Goal: Information Seeking & Learning: Compare options

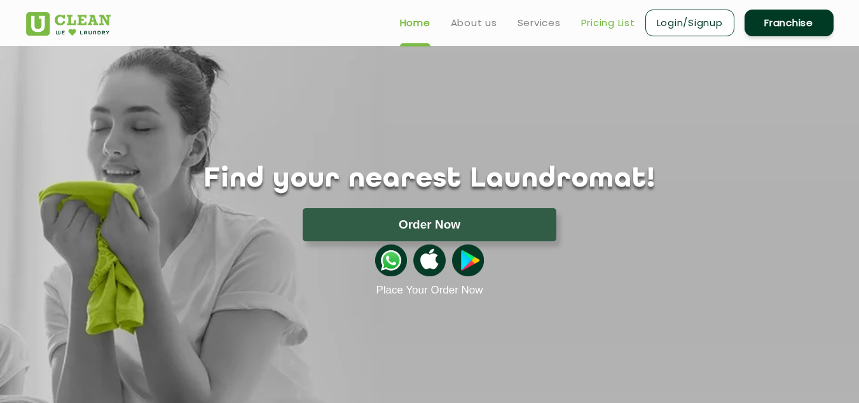
click at [616, 20] on link "Pricing List" at bounding box center [608, 22] width 54 height 15
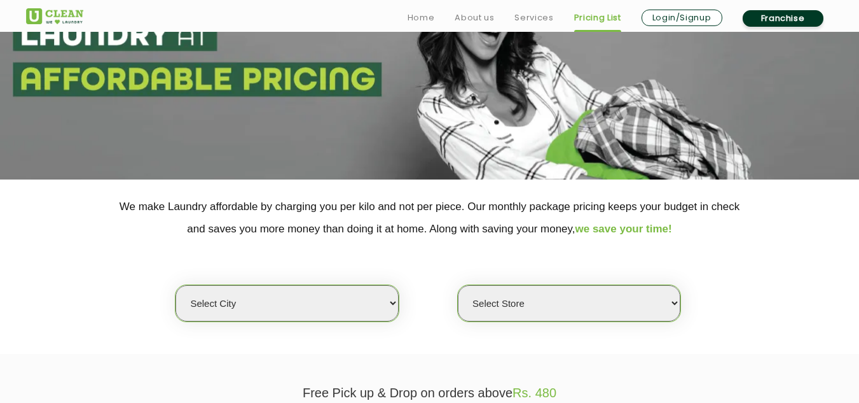
scroll to position [318, 0]
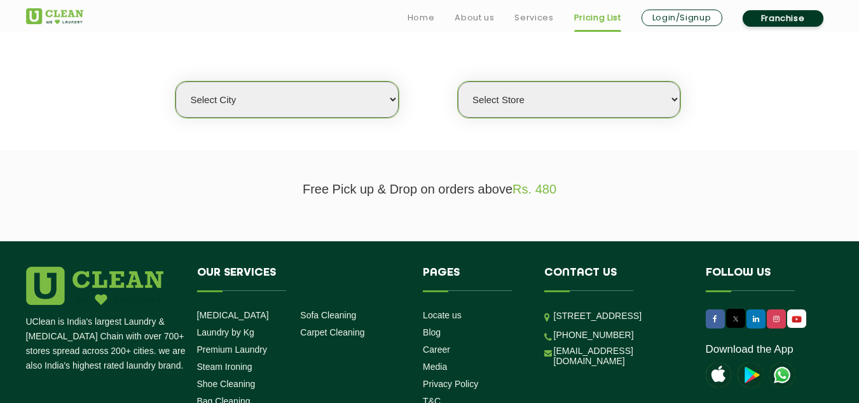
click at [389, 93] on select "Select city [GEOGRAPHIC_DATA] [GEOGRAPHIC_DATA] [GEOGRAPHIC_DATA] [GEOGRAPHIC_D…" at bounding box center [287, 99] width 223 height 36
select select "4"
click at [176, 81] on select "Select city [GEOGRAPHIC_DATA] [GEOGRAPHIC_DATA] [GEOGRAPHIC_DATA] [GEOGRAPHIC_D…" at bounding box center [287, 99] width 223 height 36
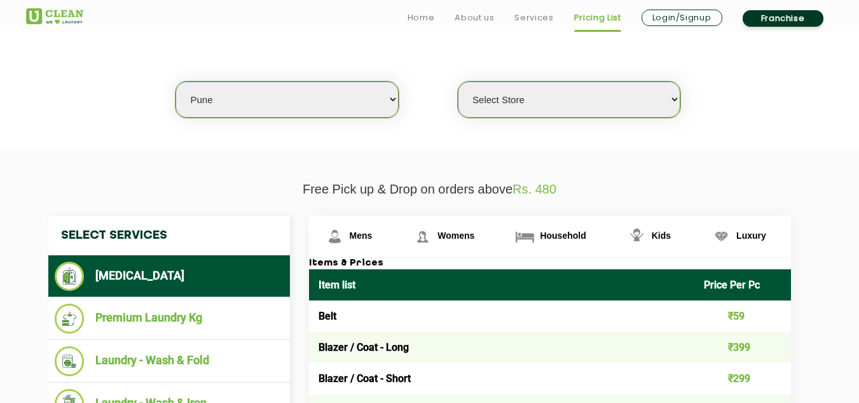
click at [672, 97] on select "Select Store [GEOGRAPHIC_DATA] [GEOGRAPHIC_DATA] [GEOGRAPHIC_DATA] [GEOGRAPHIC_…" at bounding box center [569, 99] width 223 height 36
click at [458, 81] on select "Select Store [GEOGRAPHIC_DATA] [GEOGRAPHIC_DATA] [GEOGRAPHIC_DATA] [GEOGRAPHIC_…" at bounding box center [569, 99] width 223 height 36
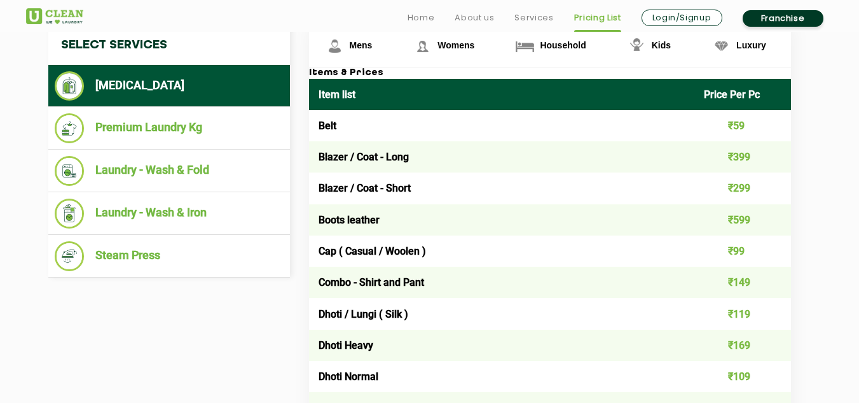
scroll to position [509, 0]
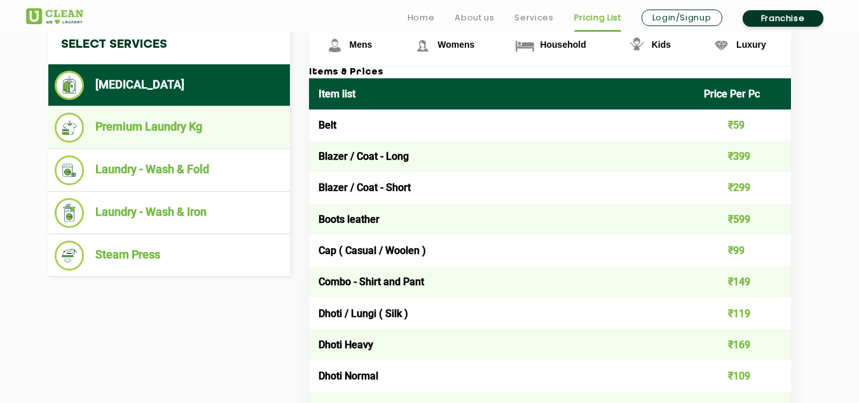
click at [193, 132] on li "Premium Laundry Kg" at bounding box center [169, 128] width 229 height 30
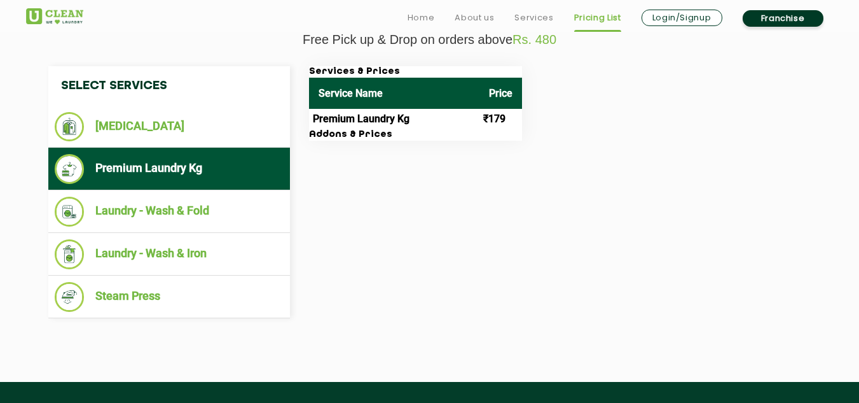
scroll to position [445, 0]
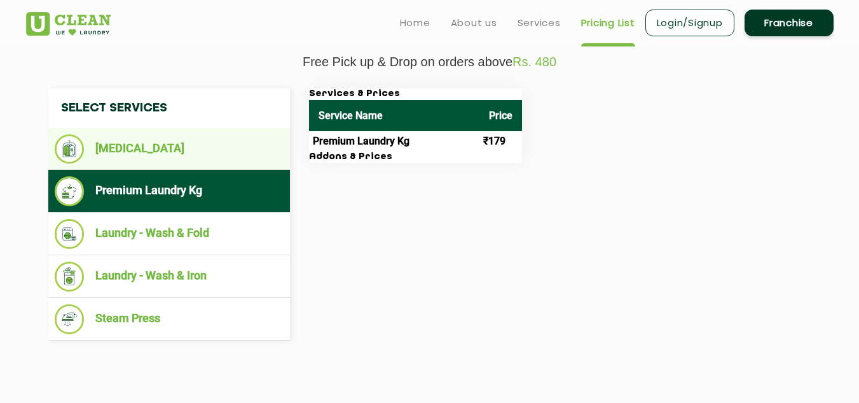
click at [182, 156] on li "[MEDICAL_DATA]" at bounding box center [169, 148] width 229 height 29
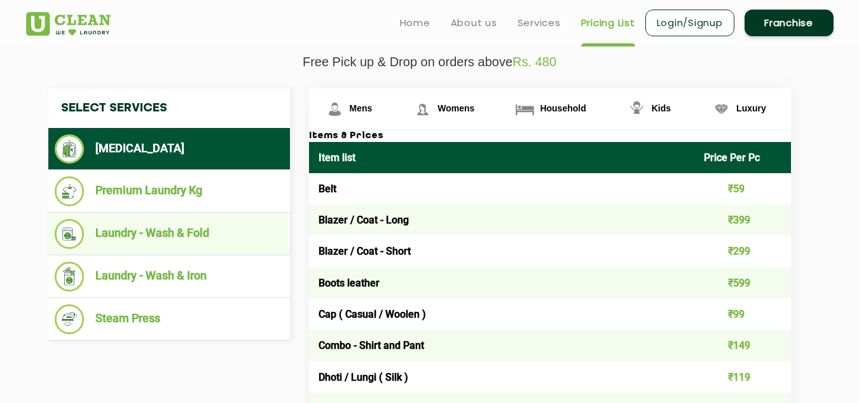
click at [184, 233] on li "Laundry - Wash & Fold" at bounding box center [169, 234] width 229 height 30
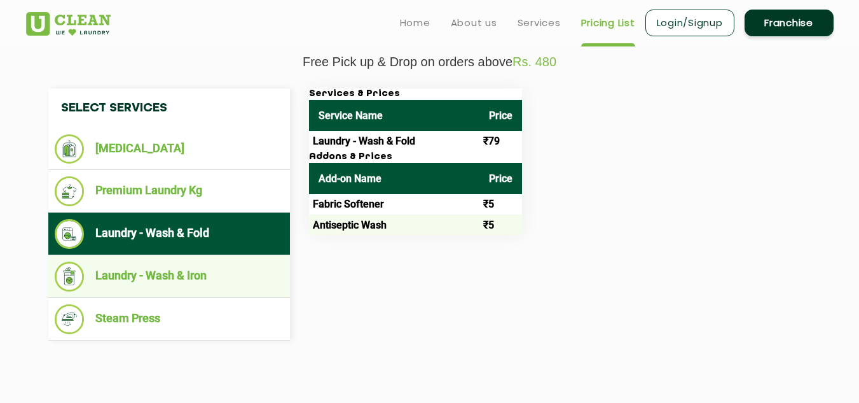
click at [195, 275] on li "Laundry - Wash & Iron" at bounding box center [169, 276] width 229 height 30
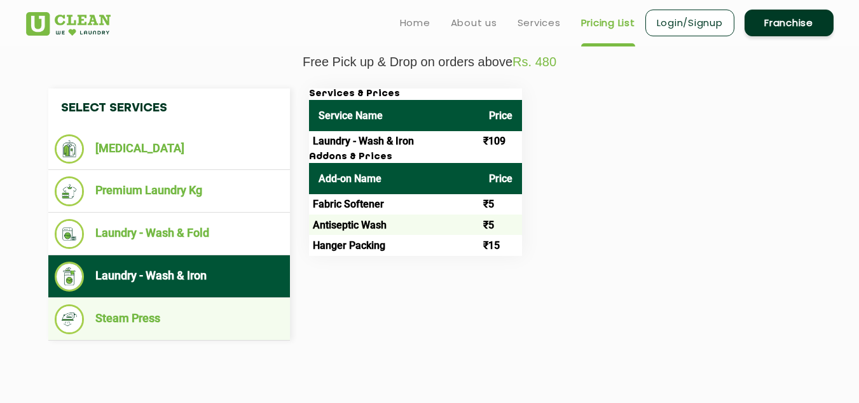
click at [199, 315] on li "Steam Press" at bounding box center [169, 319] width 229 height 30
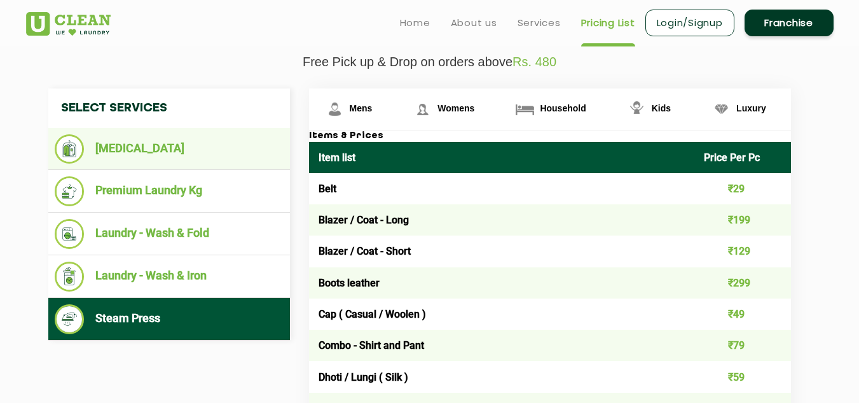
click at [190, 151] on li "[MEDICAL_DATA]" at bounding box center [169, 148] width 229 height 29
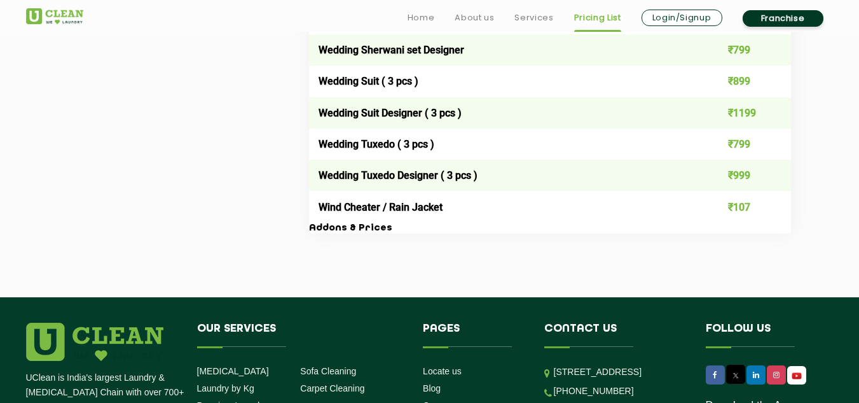
scroll to position [2694, 0]
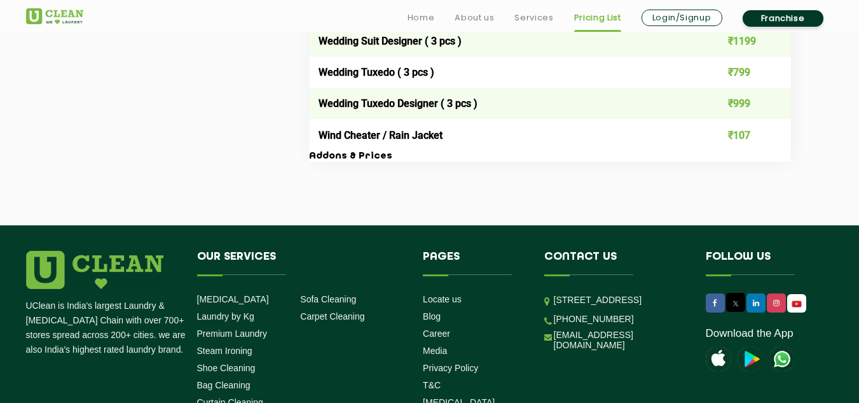
click at [354, 156] on h3 "Addons & Prices" at bounding box center [550, 156] width 482 height 11
click at [328, 158] on h3 "Addons & Prices" at bounding box center [550, 156] width 482 height 11
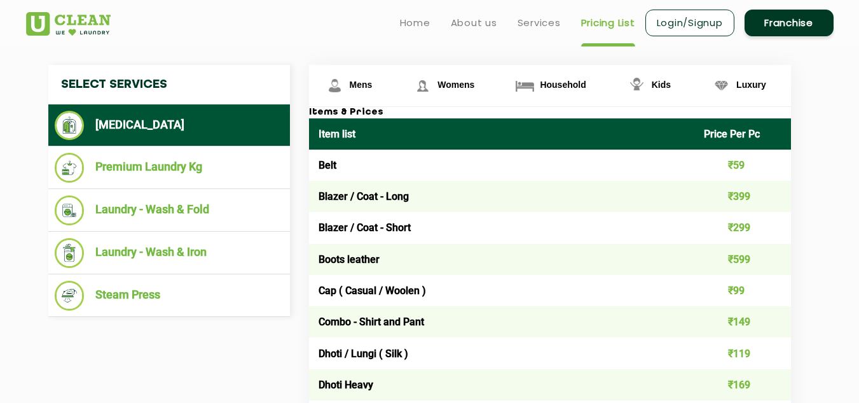
scroll to position [468, 0]
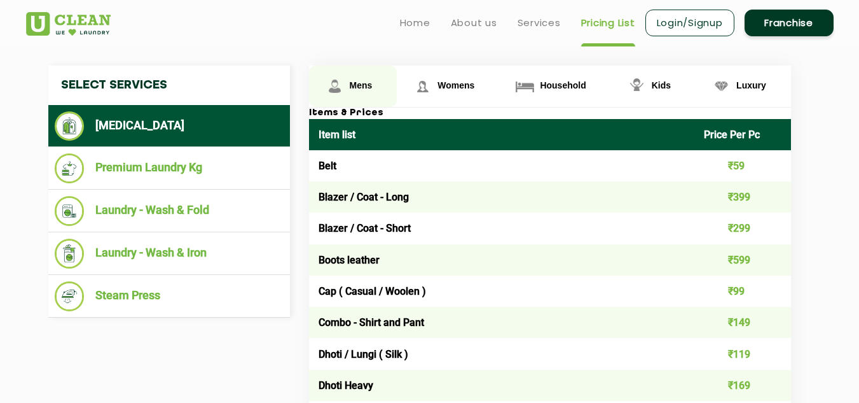
click at [352, 98] on link "Mens" at bounding box center [353, 86] width 88 height 41
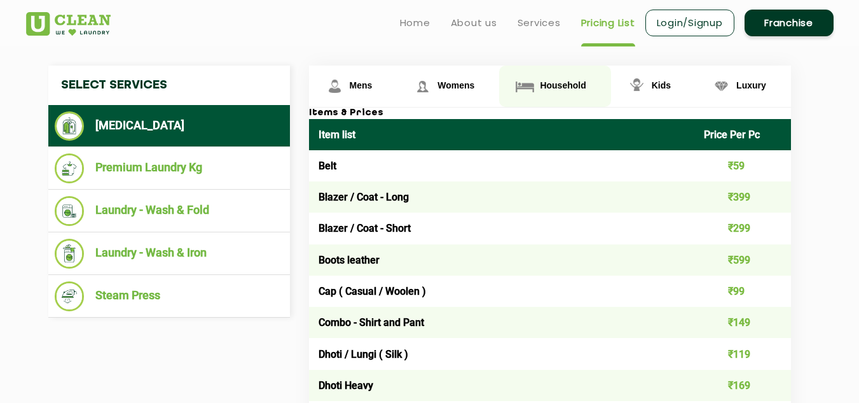
click at [562, 93] on link "Household" at bounding box center [554, 86] width 111 height 41
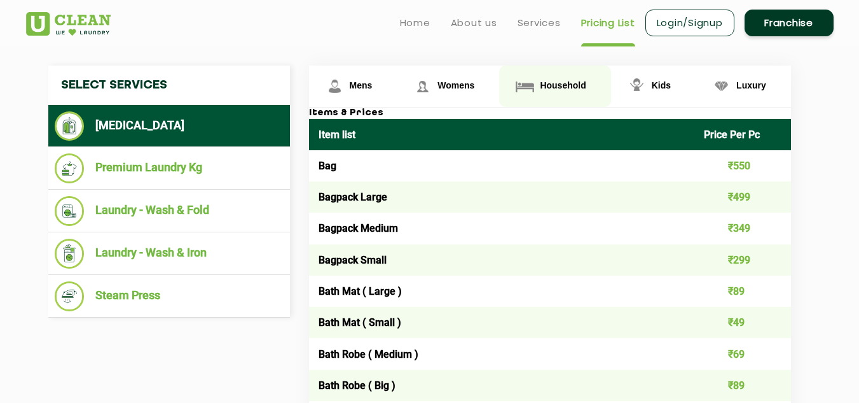
click at [546, 79] on link "Household" at bounding box center [554, 86] width 111 height 41
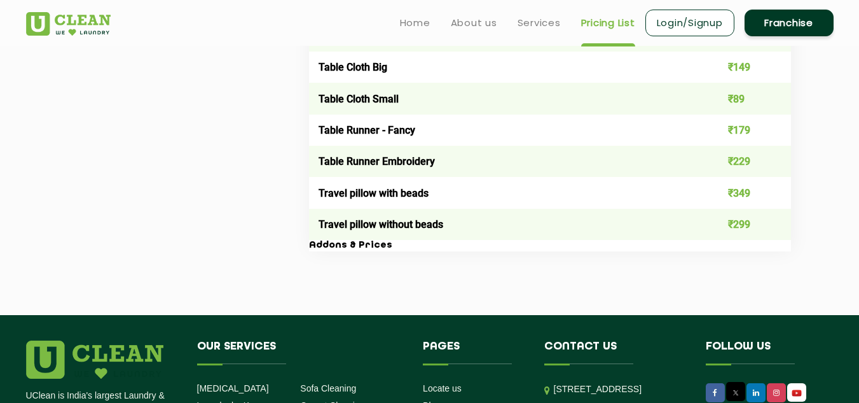
scroll to position [2312, 0]
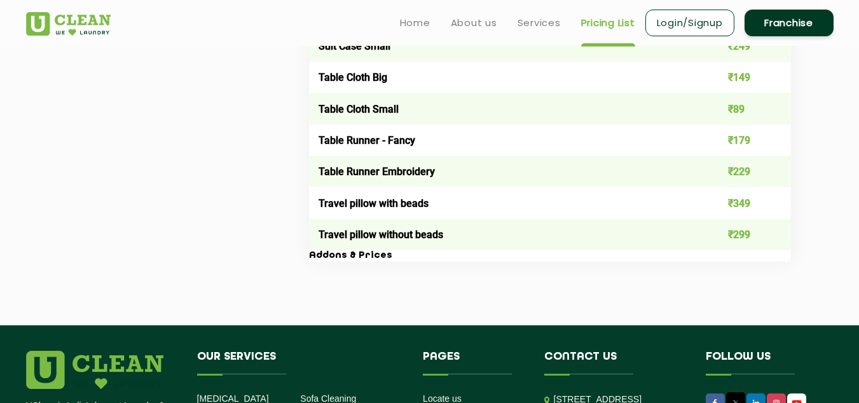
click at [324, 253] on h3 "Addons & Prices" at bounding box center [550, 255] width 482 height 11
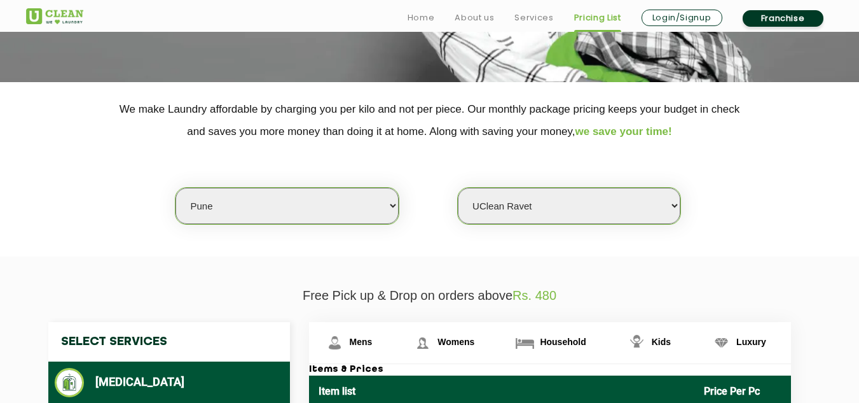
scroll to position [318, 0]
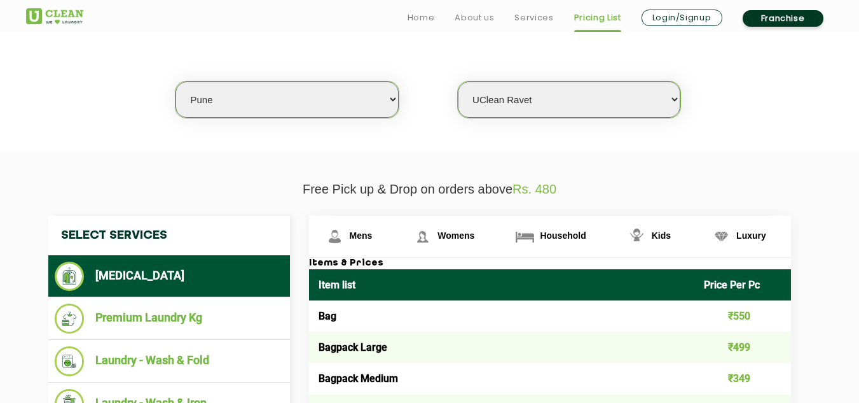
click at [665, 89] on select "Select Store [GEOGRAPHIC_DATA] [GEOGRAPHIC_DATA] [GEOGRAPHIC_DATA] [GEOGRAPHIC_…" at bounding box center [569, 99] width 223 height 36
select select "128"
click at [458, 81] on select "Select Store [GEOGRAPHIC_DATA] [GEOGRAPHIC_DATA] [GEOGRAPHIC_DATA] [GEOGRAPHIC_…" at bounding box center [569, 99] width 223 height 36
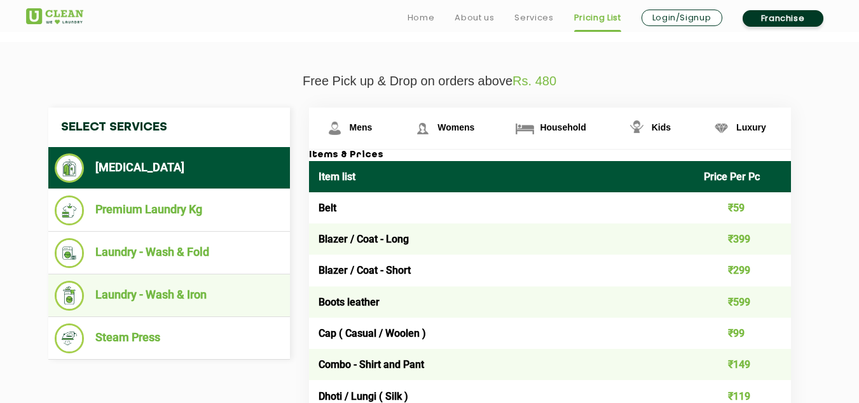
scroll to position [445, 0]
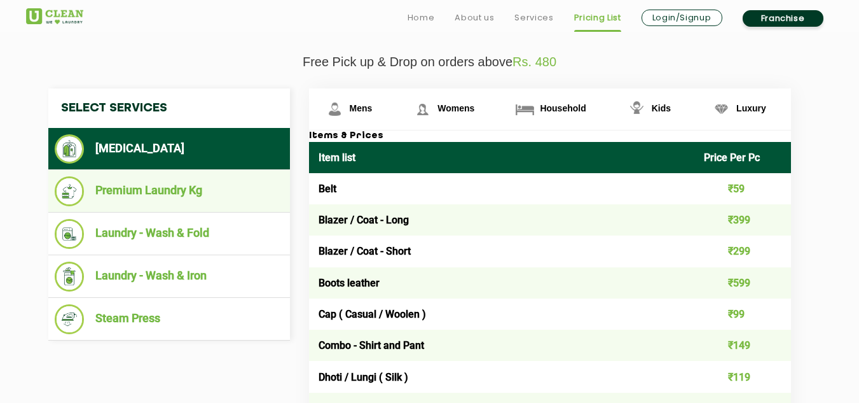
click at [195, 198] on li "Premium Laundry Kg" at bounding box center [169, 191] width 229 height 30
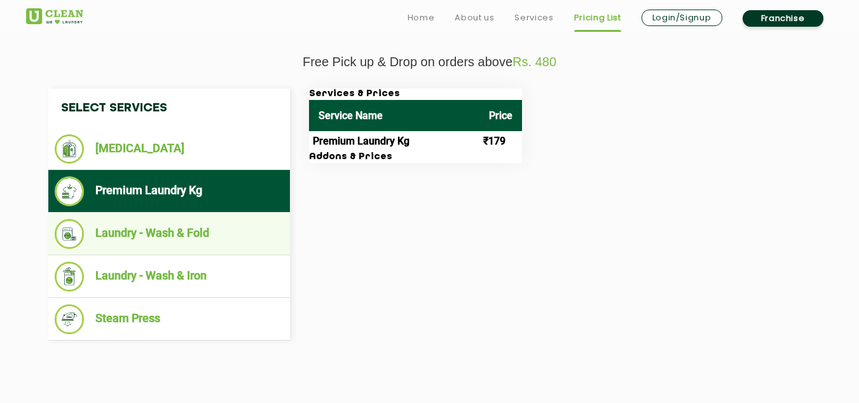
click at [192, 230] on li "Laundry - Wash & Fold" at bounding box center [169, 234] width 229 height 30
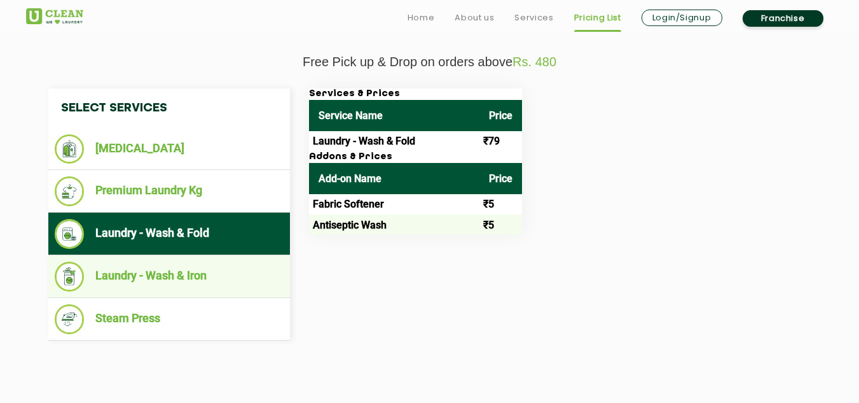
click at [192, 266] on li "Laundry - Wash & Iron" at bounding box center [169, 276] width 229 height 30
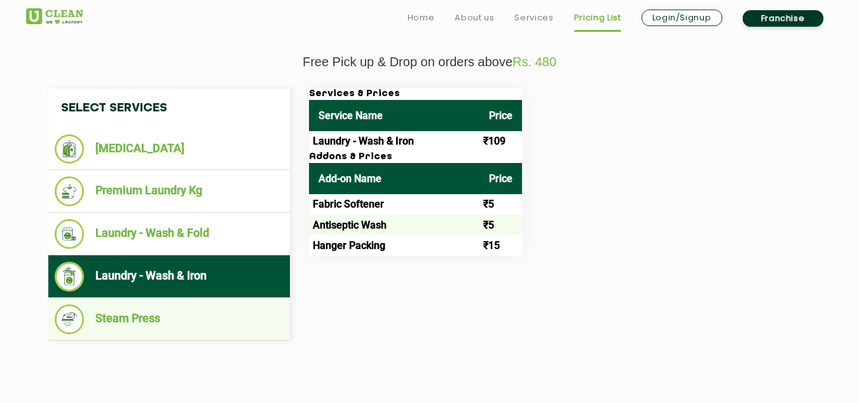
click at [191, 315] on li "Steam Press" at bounding box center [169, 319] width 229 height 30
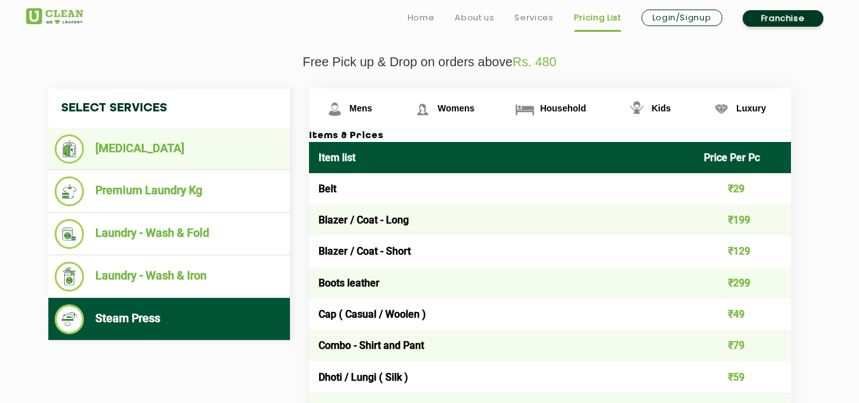
click at [189, 146] on li "[MEDICAL_DATA]" at bounding box center [169, 148] width 229 height 29
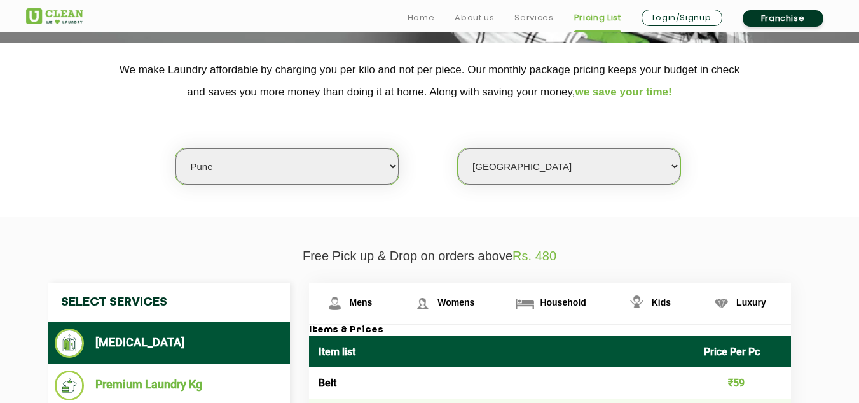
scroll to position [254, 0]
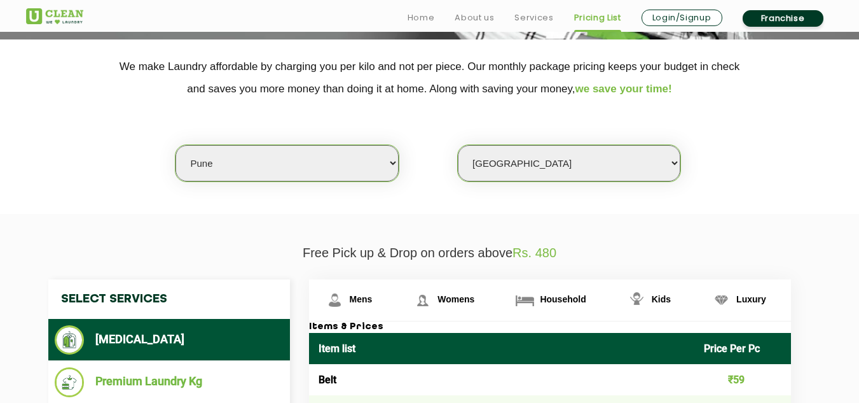
click at [396, 164] on select "Select city [GEOGRAPHIC_DATA] [GEOGRAPHIC_DATA] [GEOGRAPHIC_DATA] [GEOGRAPHIC_D…" at bounding box center [287, 163] width 223 height 36
select select "37"
click at [176, 145] on select "Select city [GEOGRAPHIC_DATA] [GEOGRAPHIC_DATA] [GEOGRAPHIC_DATA] [GEOGRAPHIC_D…" at bounding box center [287, 163] width 223 height 36
click at [663, 157] on select "Select Store [GEOGRAPHIC_DATA][PERSON_NAME]" at bounding box center [569, 163] width 223 height 36
select select "617"
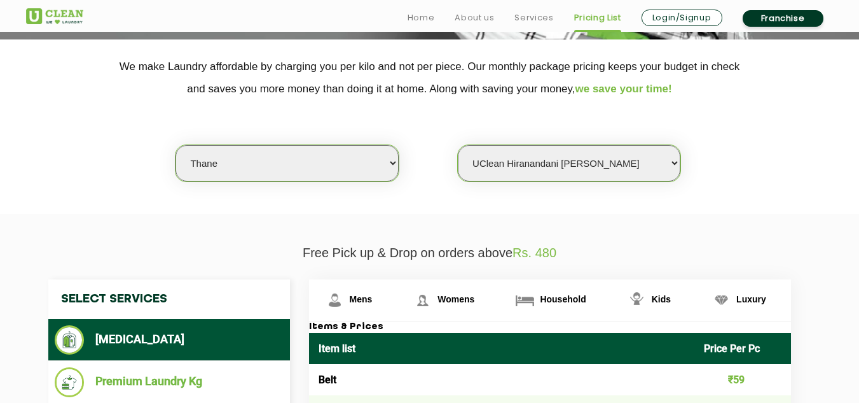
click at [458, 145] on select "Select Store [GEOGRAPHIC_DATA][PERSON_NAME]" at bounding box center [569, 163] width 223 height 36
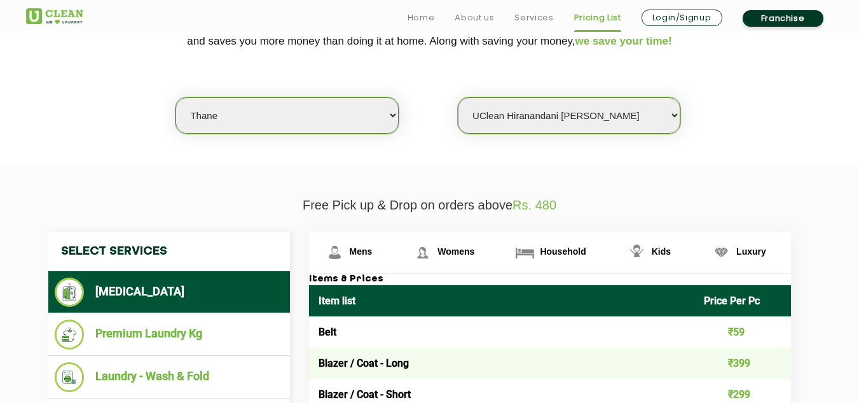
scroll to position [445, 0]
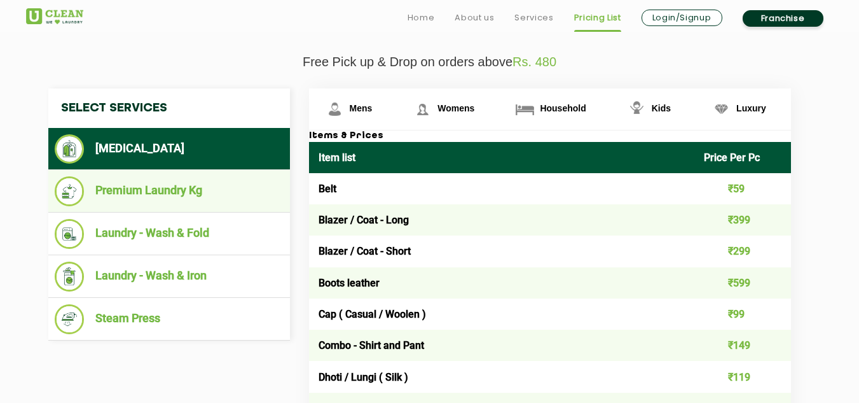
click at [181, 183] on li "Premium Laundry Kg" at bounding box center [169, 191] width 229 height 30
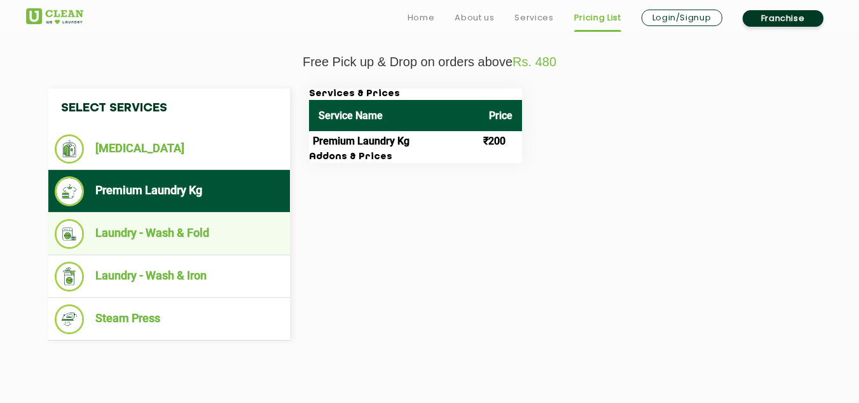
click at [184, 231] on li "Laundry - Wash & Fold" at bounding box center [169, 234] width 229 height 30
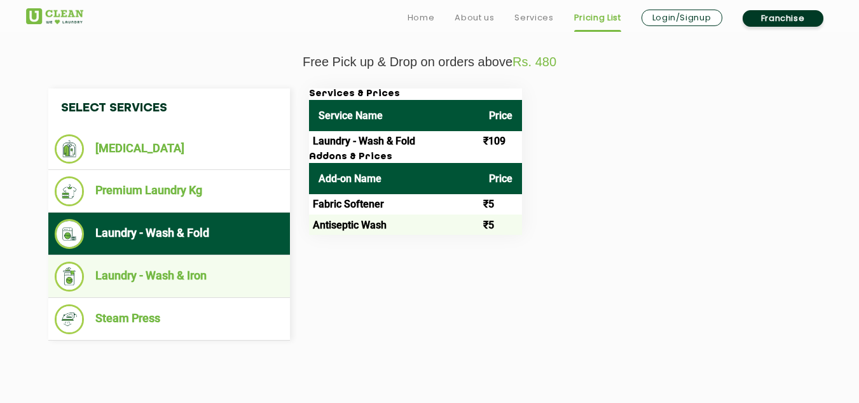
click at [181, 273] on li "Laundry - Wash & Iron" at bounding box center [169, 276] width 229 height 30
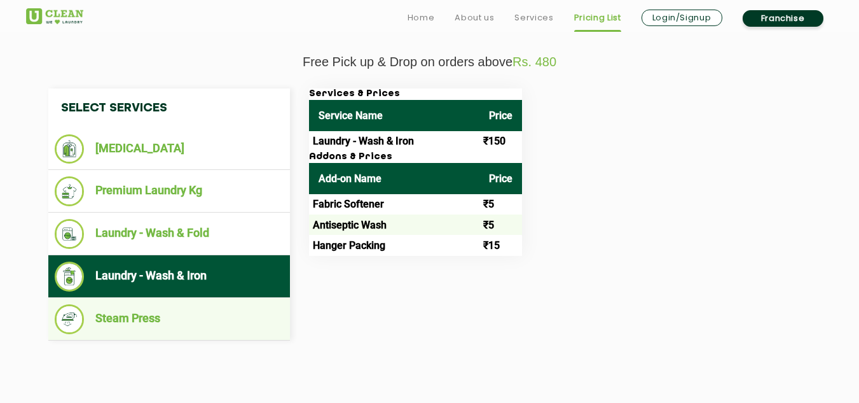
click at [202, 318] on li "Steam Press" at bounding box center [169, 319] width 229 height 30
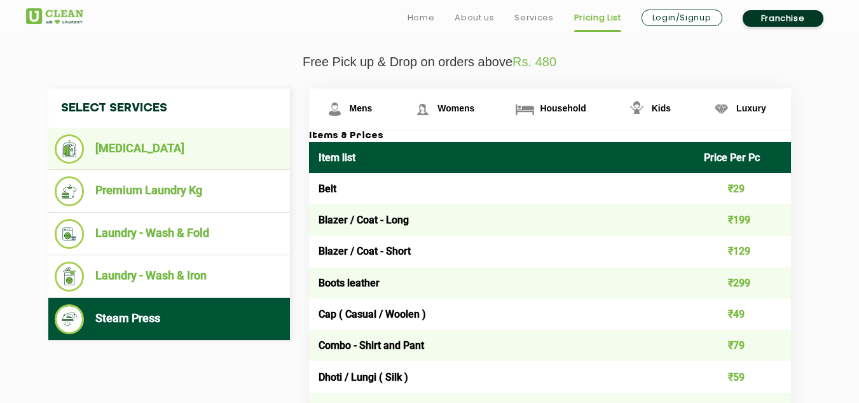
click at [169, 153] on li "[MEDICAL_DATA]" at bounding box center [169, 148] width 229 height 29
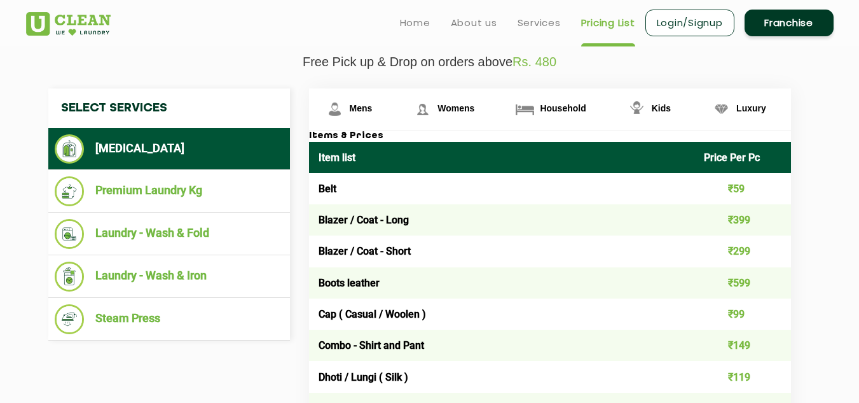
scroll to position [191, 0]
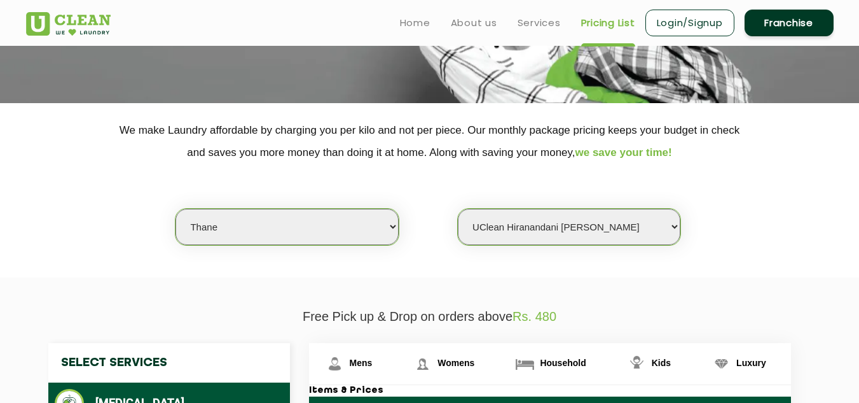
click at [385, 228] on select "Select city [GEOGRAPHIC_DATA] [GEOGRAPHIC_DATA] [GEOGRAPHIC_DATA] [GEOGRAPHIC_D…" at bounding box center [287, 227] width 223 height 36
select select "105"
click at [176, 209] on select "Select city [GEOGRAPHIC_DATA] [GEOGRAPHIC_DATA] [GEOGRAPHIC_DATA] [GEOGRAPHIC_D…" at bounding box center [287, 227] width 223 height 36
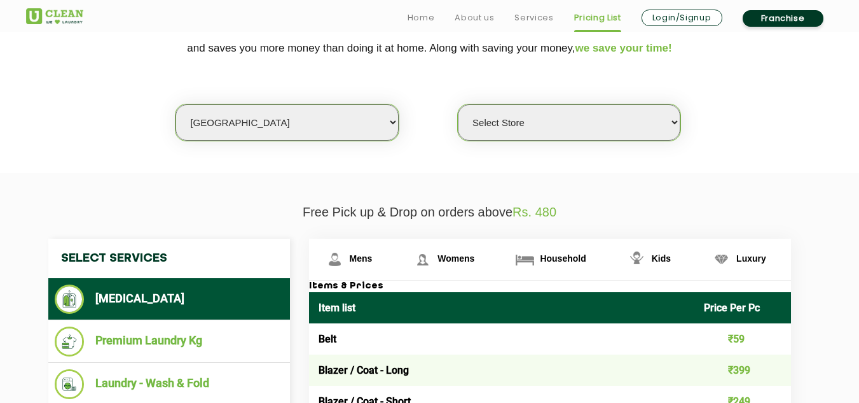
scroll to position [318, 0]
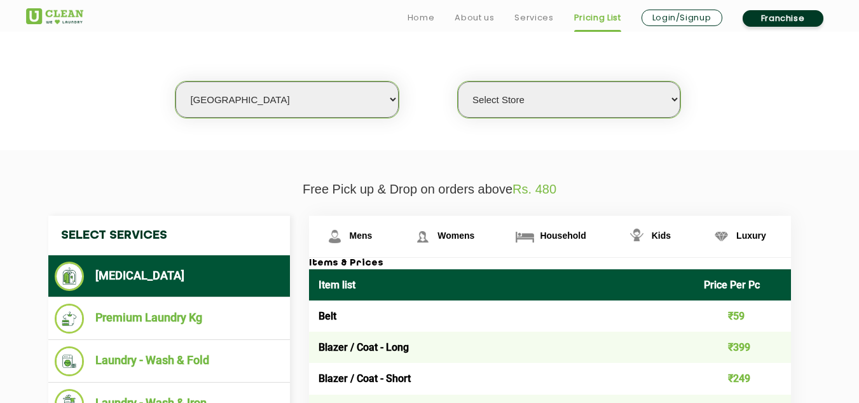
click at [677, 97] on select "Select Store [GEOGRAPHIC_DATA] [GEOGRAPHIC_DATA]" at bounding box center [569, 99] width 223 height 36
select select "318"
click at [458, 81] on select "Select Store [GEOGRAPHIC_DATA] [GEOGRAPHIC_DATA]" at bounding box center [569, 99] width 223 height 36
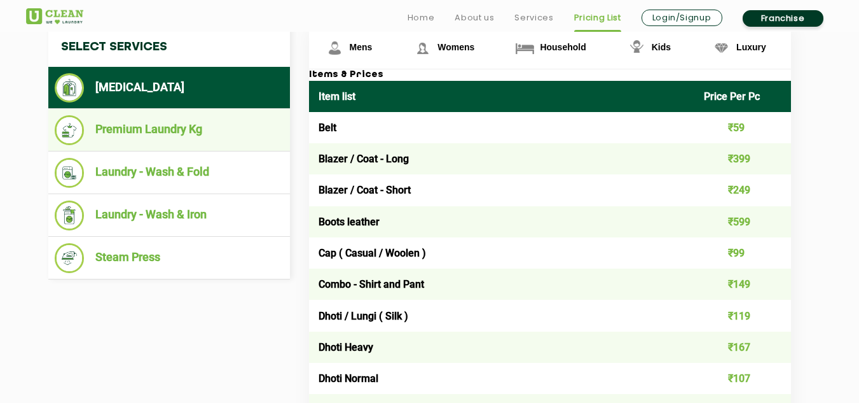
scroll to position [509, 0]
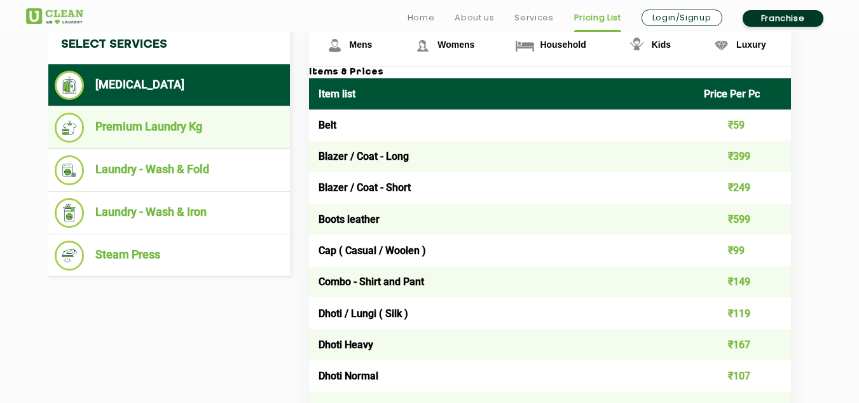
click at [128, 120] on li "Premium Laundry Kg" at bounding box center [169, 128] width 229 height 30
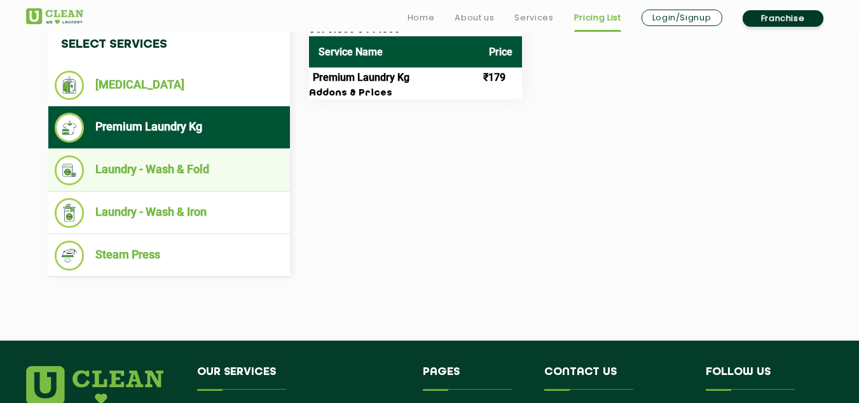
click at [174, 178] on li "Laundry - Wash & Fold" at bounding box center [169, 170] width 229 height 30
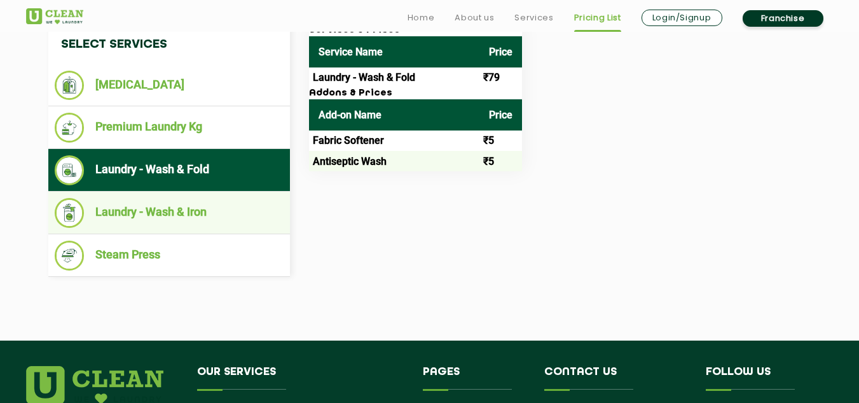
click at [185, 207] on li "Laundry - Wash & Iron" at bounding box center [169, 213] width 229 height 30
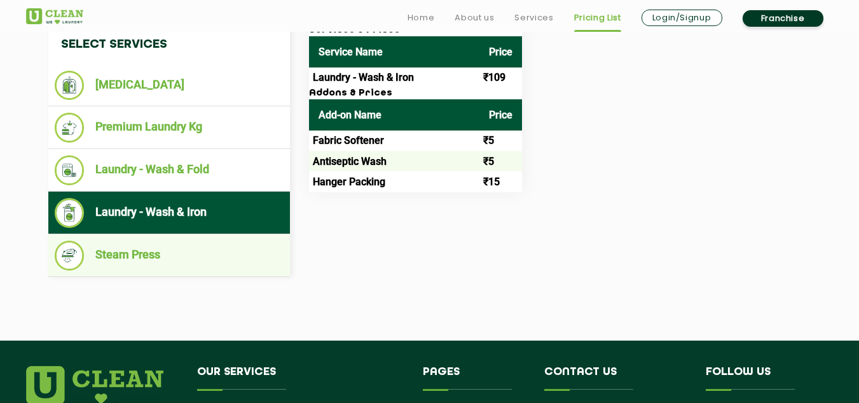
click at [178, 245] on li "Steam Press" at bounding box center [169, 255] width 229 height 30
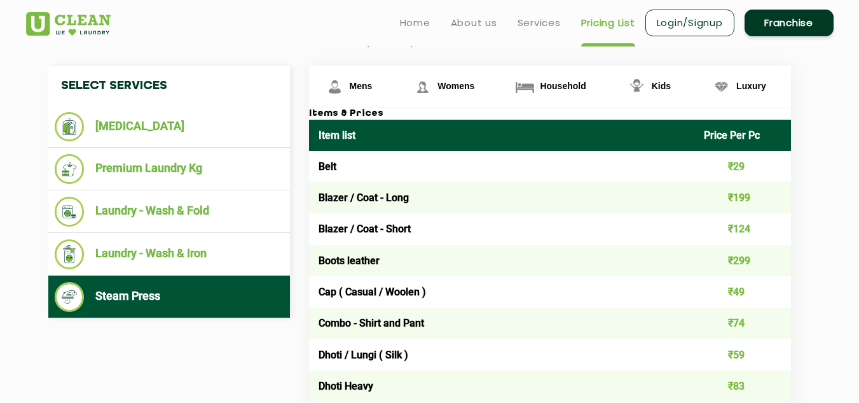
scroll to position [445, 0]
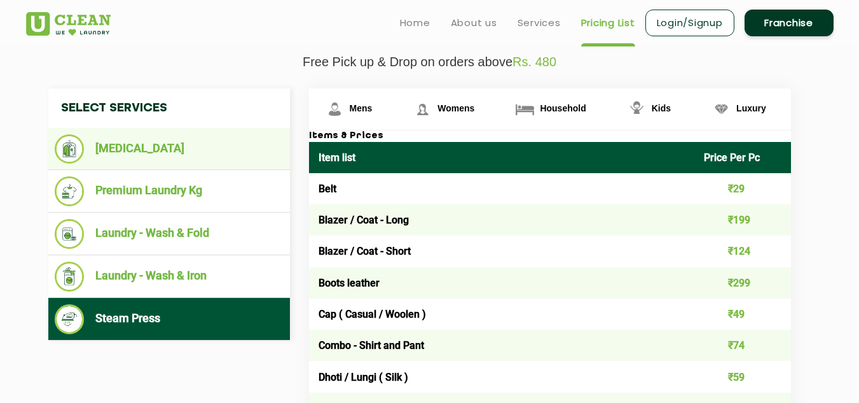
click at [180, 141] on li "[MEDICAL_DATA]" at bounding box center [169, 148] width 229 height 29
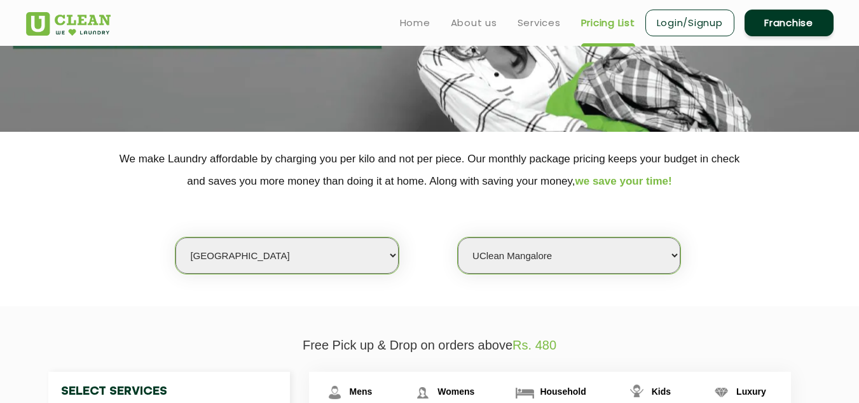
scroll to position [191, 0]
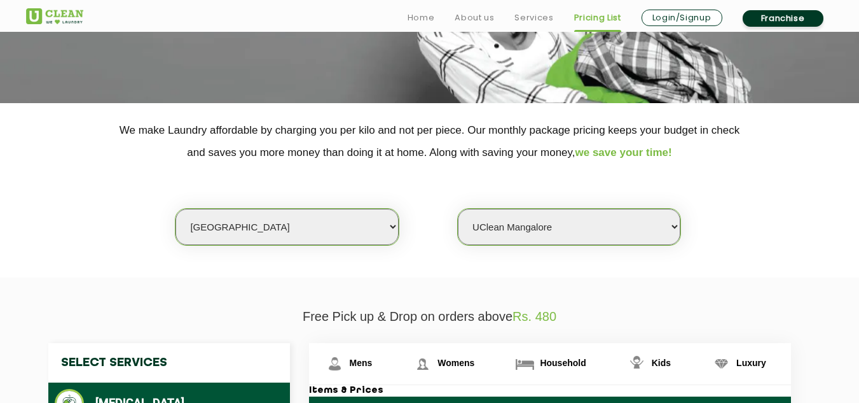
click at [644, 223] on select "Select Store [GEOGRAPHIC_DATA] [GEOGRAPHIC_DATA]" at bounding box center [569, 227] width 223 height 36
click at [366, 237] on select "Select city [GEOGRAPHIC_DATA] [GEOGRAPHIC_DATA] [GEOGRAPHIC_DATA] [GEOGRAPHIC_D…" at bounding box center [287, 227] width 223 height 36
select select "16"
click at [176, 209] on select "Select city [GEOGRAPHIC_DATA] [GEOGRAPHIC_DATA] [GEOGRAPHIC_DATA] [GEOGRAPHIC_D…" at bounding box center [287, 227] width 223 height 36
select select "0"
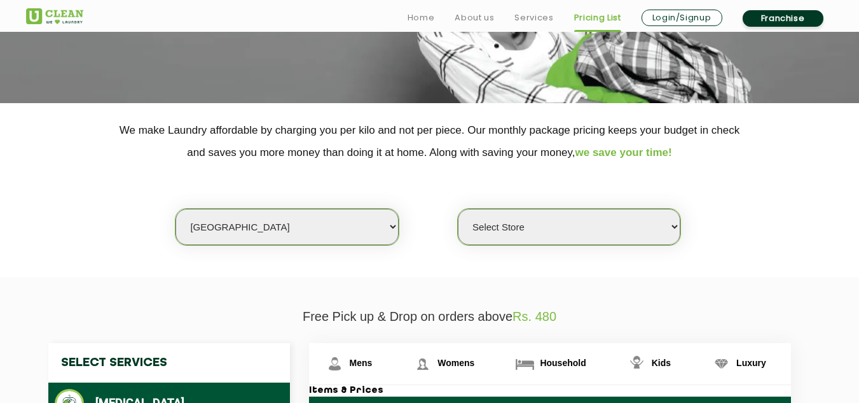
click at [337, 226] on select "Select city [GEOGRAPHIC_DATA] [GEOGRAPHIC_DATA] [GEOGRAPHIC_DATA] [GEOGRAPHIC_D…" at bounding box center [287, 227] width 223 height 36
select select "149"
click at [176, 209] on select "Select city [GEOGRAPHIC_DATA] [GEOGRAPHIC_DATA] [GEOGRAPHIC_DATA] [GEOGRAPHIC_D…" at bounding box center [287, 227] width 223 height 36
click at [578, 235] on select "Select Store UClean Select Bandra" at bounding box center [569, 227] width 223 height 36
select select "437"
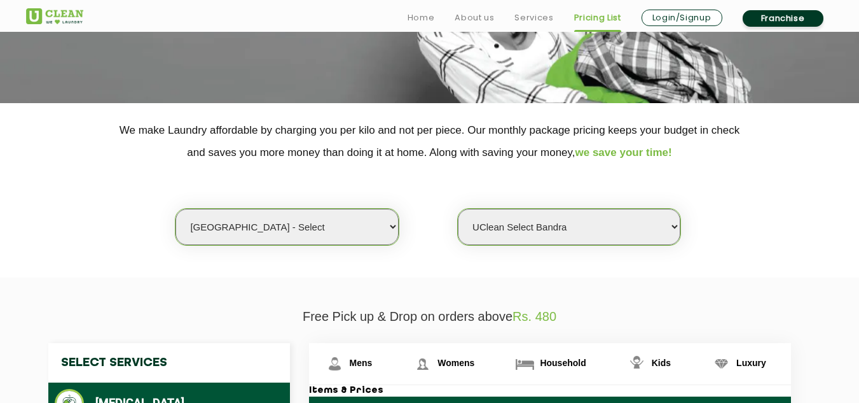
click at [458, 209] on select "Select Store UClean Select Bandra" at bounding box center [569, 227] width 223 height 36
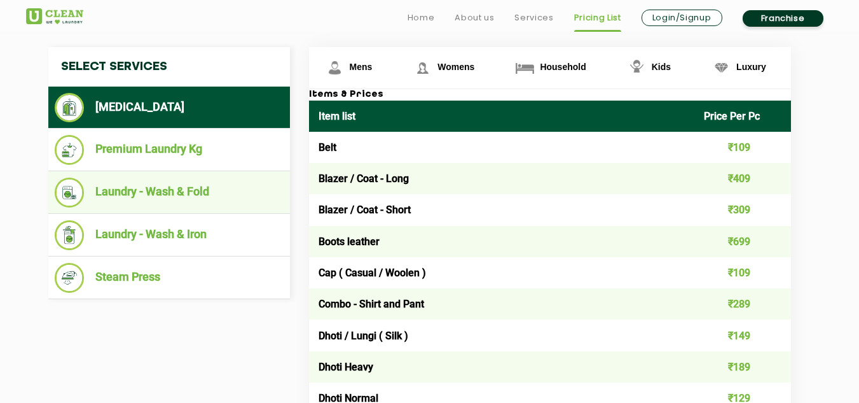
scroll to position [509, 0]
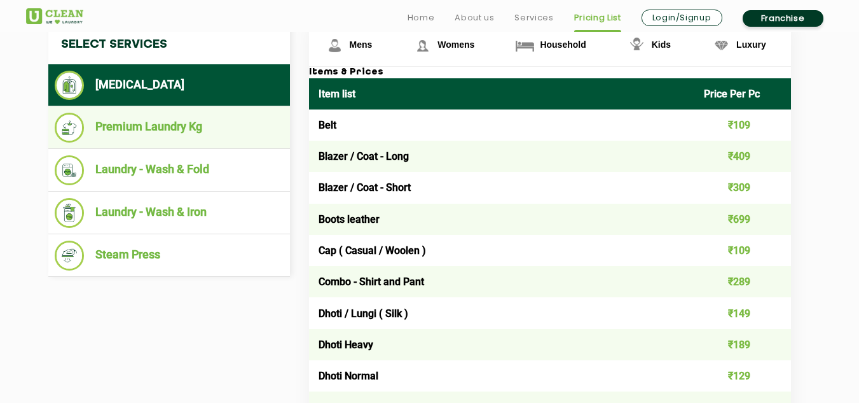
click at [168, 121] on li "Premium Laundry Kg" at bounding box center [169, 128] width 229 height 30
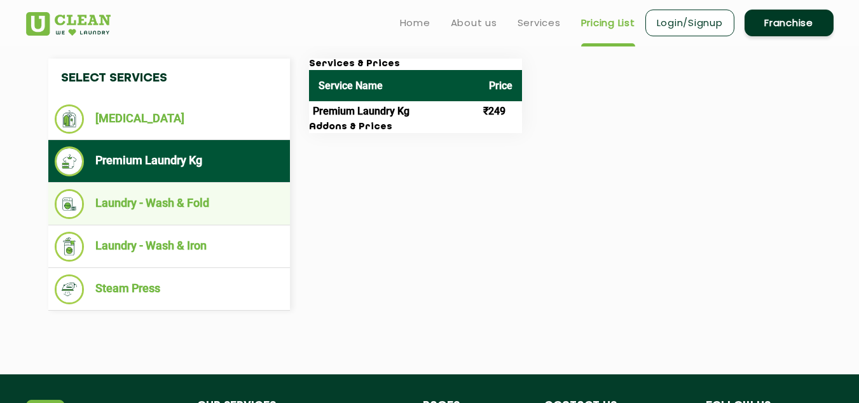
scroll to position [445, 0]
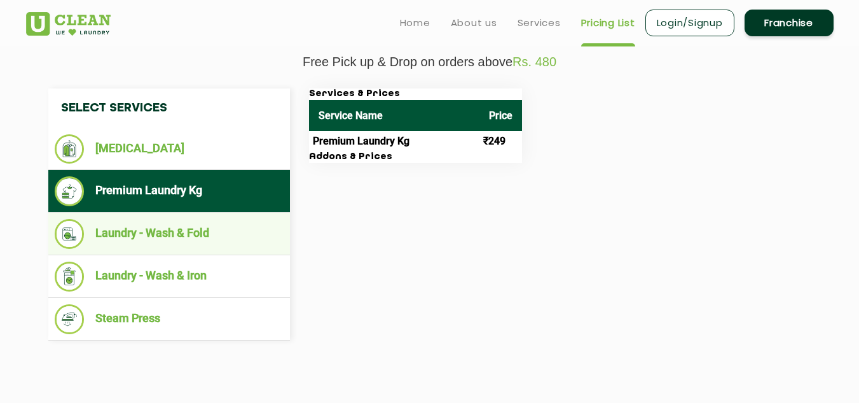
click at [211, 234] on li "Laundry - Wash & Fold" at bounding box center [169, 234] width 229 height 30
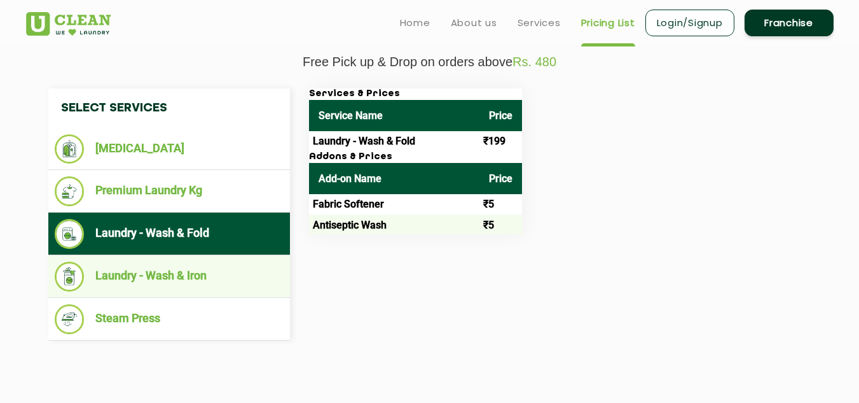
click at [219, 275] on li "Laundry - Wash & Iron" at bounding box center [169, 276] width 229 height 30
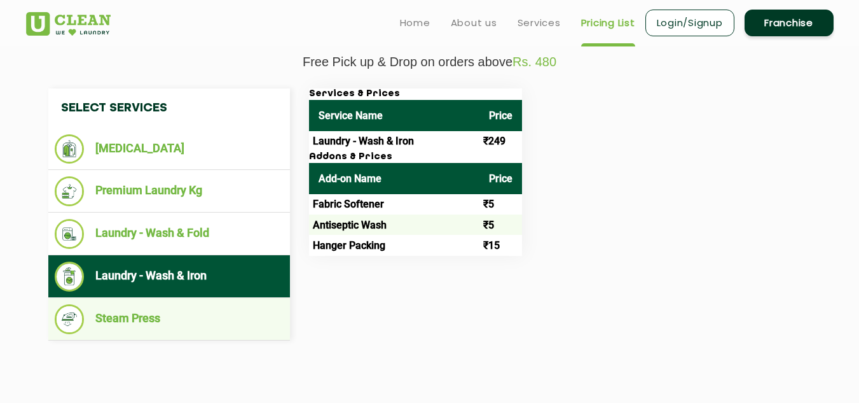
click at [204, 319] on li "Steam Press" at bounding box center [169, 319] width 229 height 30
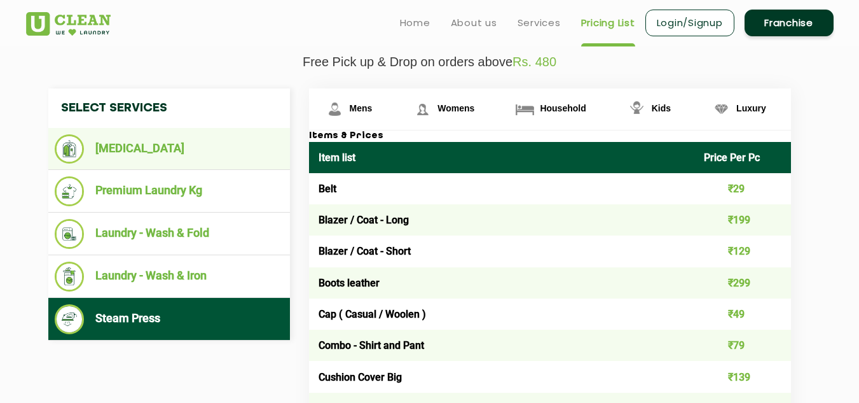
click at [200, 152] on li "[MEDICAL_DATA]" at bounding box center [169, 148] width 229 height 29
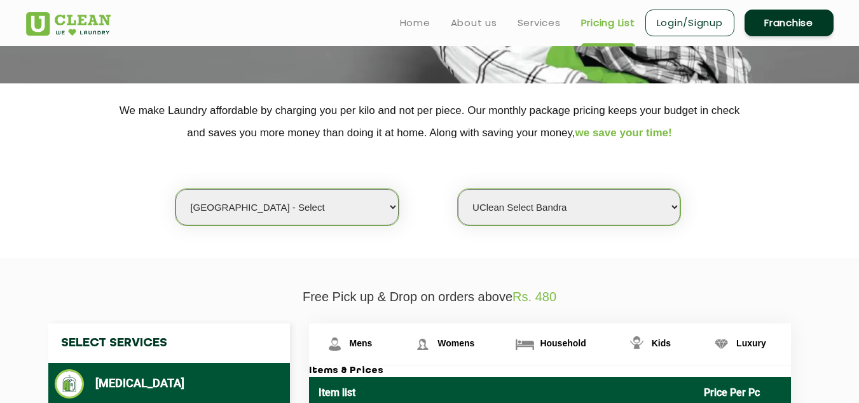
scroll to position [191, 0]
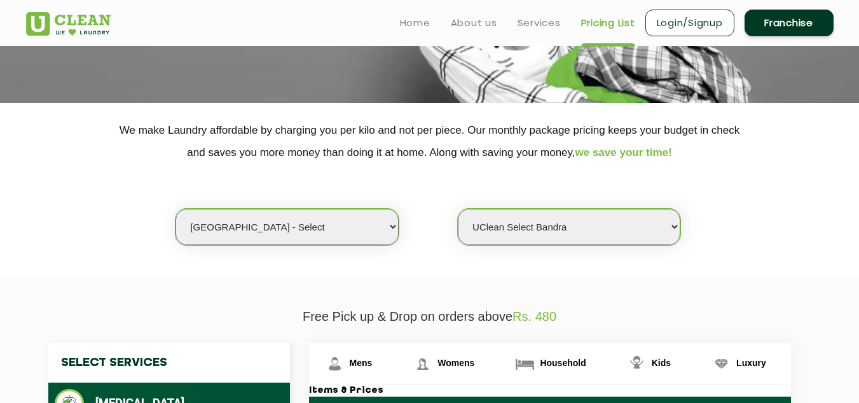
click at [388, 220] on select "Select city [GEOGRAPHIC_DATA] [GEOGRAPHIC_DATA] [GEOGRAPHIC_DATA] [GEOGRAPHIC_D…" at bounding box center [287, 227] width 223 height 36
select select "4"
click at [176, 209] on select "Select city [GEOGRAPHIC_DATA] [GEOGRAPHIC_DATA] [GEOGRAPHIC_DATA] [GEOGRAPHIC_D…" at bounding box center [287, 227] width 223 height 36
click at [665, 225] on select "Select Store [GEOGRAPHIC_DATA] [GEOGRAPHIC_DATA] [GEOGRAPHIC_DATA] [GEOGRAPHIC_…" at bounding box center [569, 227] width 223 height 36
select select "531"
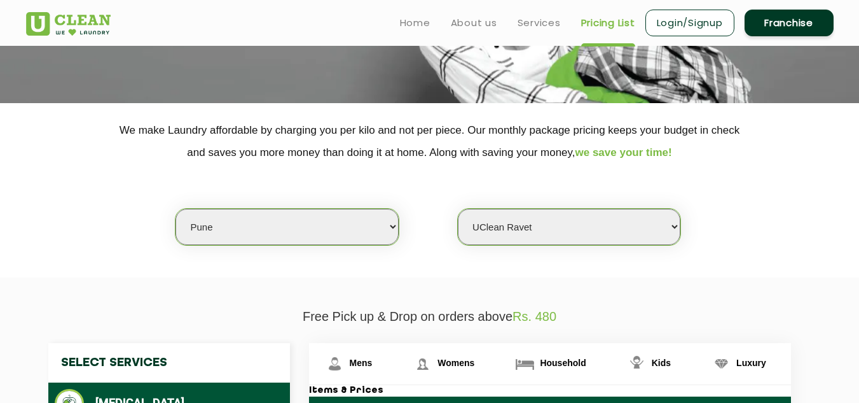
click at [458, 209] on select "Select Store [GEOGRAPHIC_DATA] [GEOGRAPHIC_DATA] [GEOGRAPHIC_DATA] [GEOGRAPHIC_…" at bounding box center [569, 227] width 223 height 36
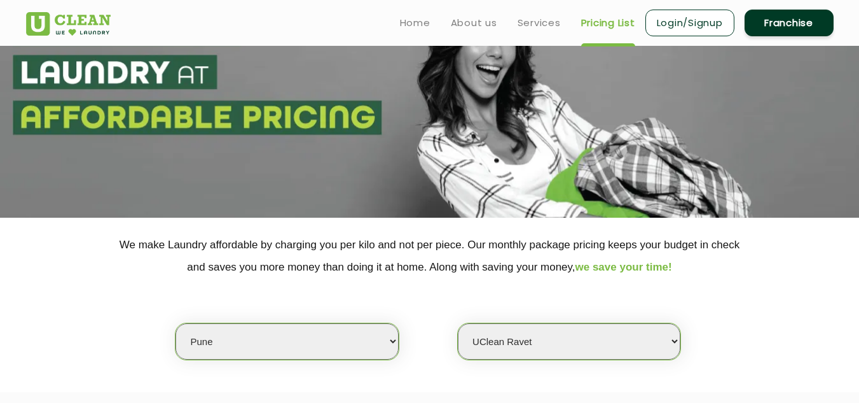
scroll to position [0, 0]
